Goal: Information Seeking & Learning: Find specific fact

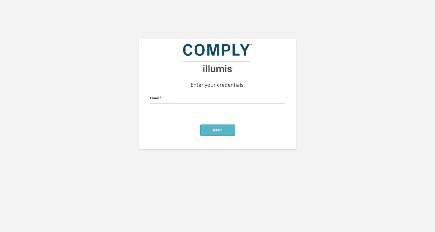
type input "alex@silverstreetstrategies.com"
click input "submit" at bounding box center [0, 0] width 0 height 0
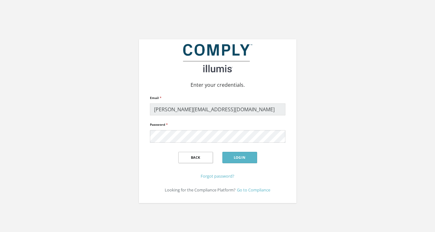
click input "submit" at bounding box center [0, 0] width 0 height 0
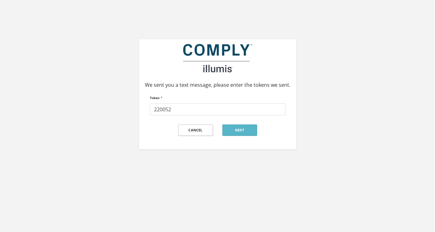
type input "220052"
click input "submit" at bounding box center [0, 0] width 0 height 0
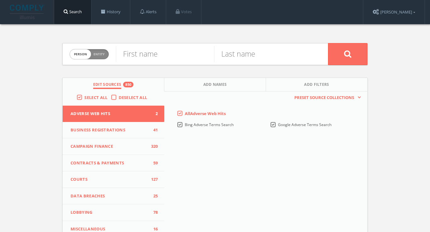
click at [16, 0] on nav "Search History Alerts Votes [PERSON_NAME] Edit Profile Change Password Security…" at bounding box center [215, 12] width 430 height 24
click at [198, 54] on input "text" at bounding box center [165, 54] width 98 height 16
type input "[DEMOGRAPHIC_DATA]"
type input "cozara"
click at [348, 54] on button at bounding box center [347, 54] width 39 height 22
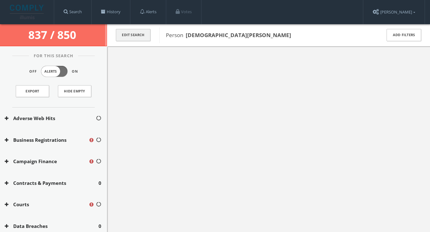
click at [140, 33] on button "Edit Search" at bounding box center [133, 35] width 35 height 12
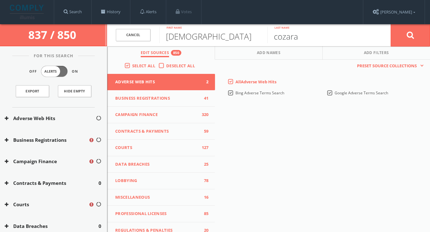
click at [278, 40] on input "cozara" at bounding box center [321, 35] width 108 height 16
type input "crozara"
click at [420, 32] on button at bounding box center [410, 35] width 39 height 23
